Goal: Find specific page/section: Find specific page/section

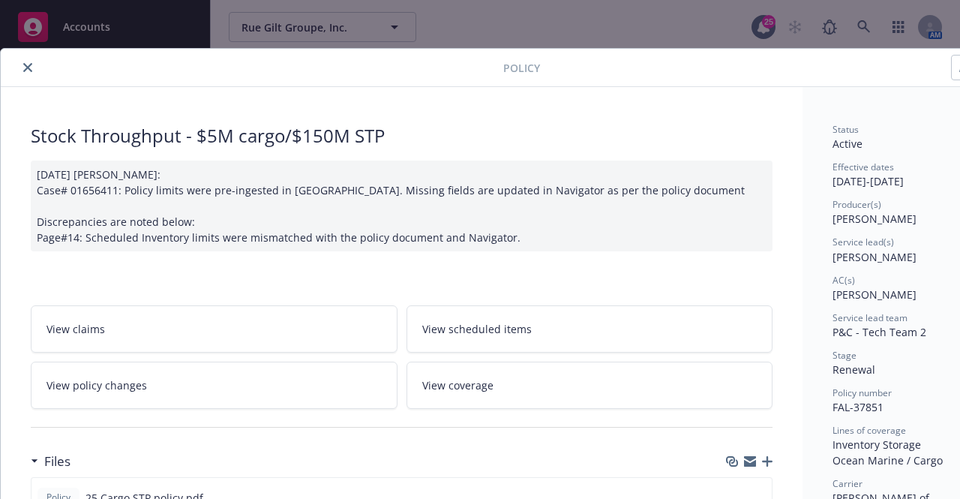
scroll to position [45, 0]
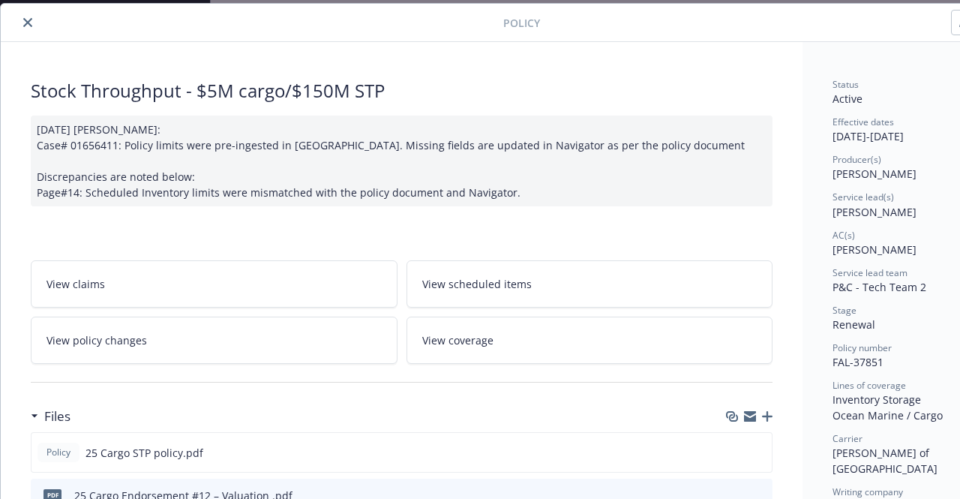
click at [26, 20] on icon "close" at bounding box center [27, 22] width 9 height 9
